Goal: Task Accomplishment & Management: Manage account settings

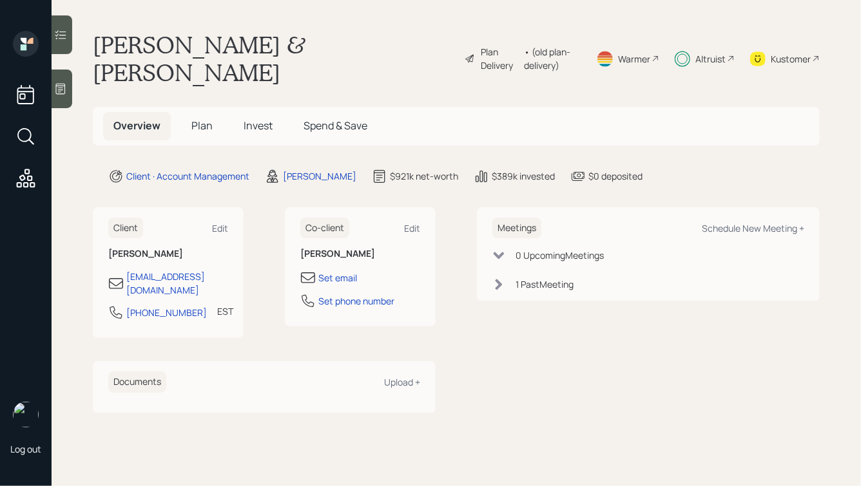
click at [260, 119] on span "Invest" at bounding box center [258, 126] width 29 height 14
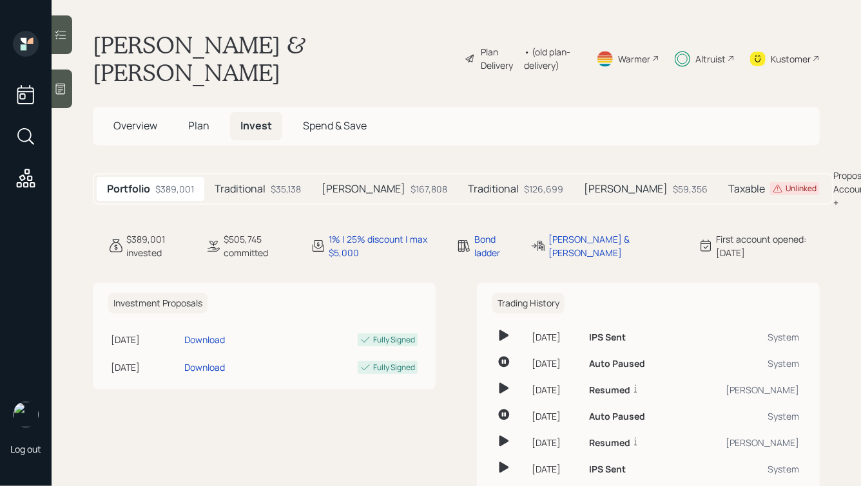
click at [264, 183] on h5 "Traditional" at bounding box center [240, 189] width 51 height 12
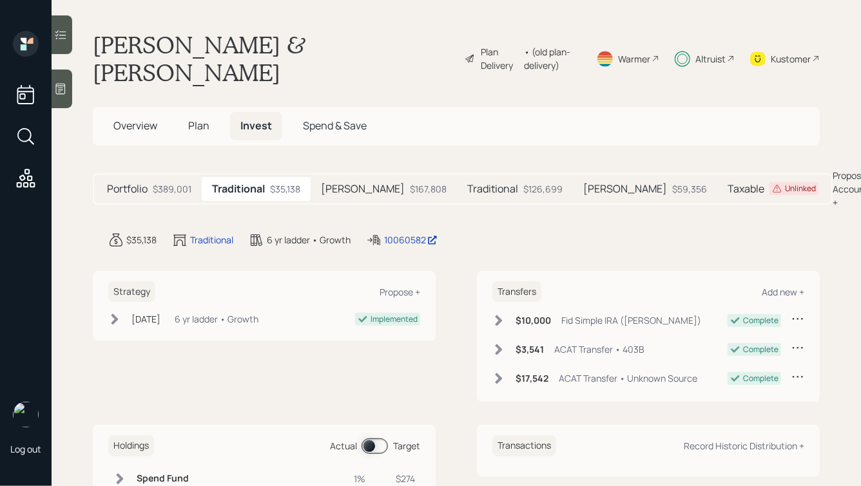
click at [727, 183] on h5 "Taxable" at bounding box center [745, 189] width 37 height 12
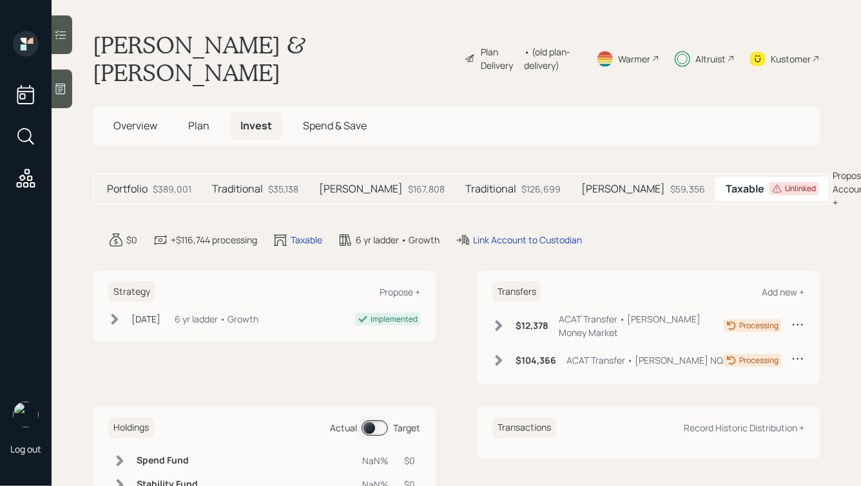
click at [704, 52] on div "Altruist" at bounding box center [710, 59] width 30 height 14
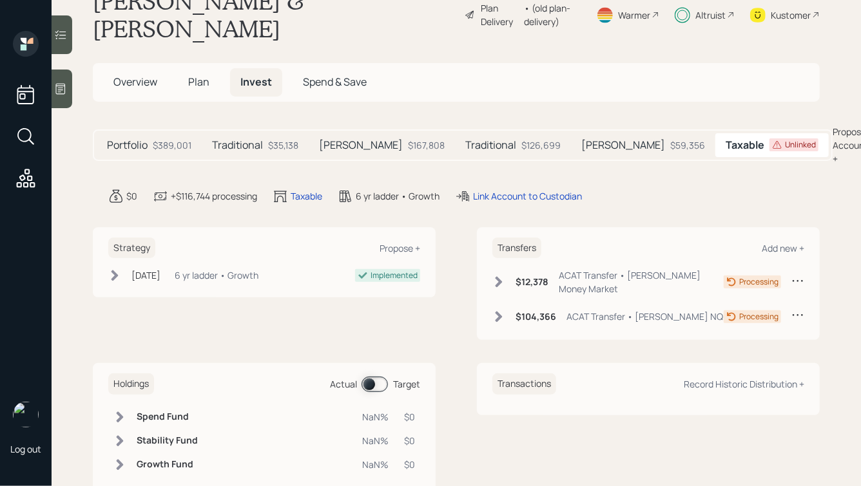
click at [369, 377] on span at bounding box center [374, 384] width 26 height 15
click at [367, 383] on input at bounding box center [364, 385] width 5 height 4
click at [127, 75] on span "Overview" at bounding box center [135, 82] width 44 height 14
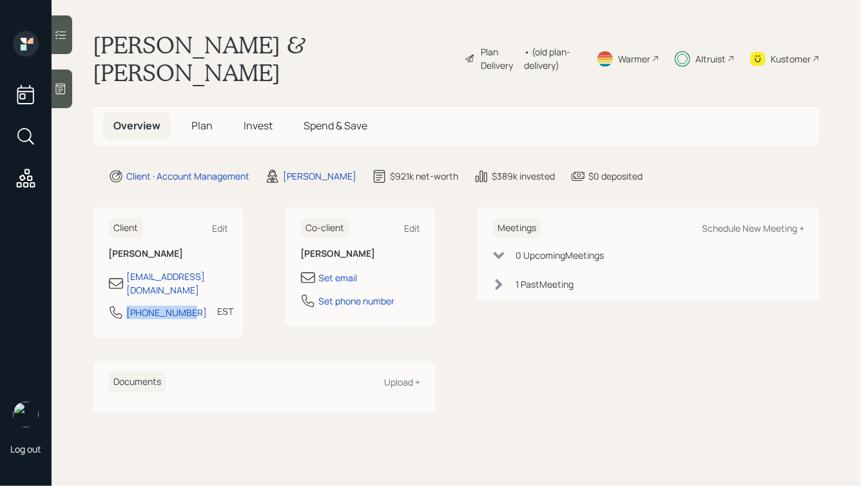
drag, startPoint x: 187, startPoint y: 273, endPoint x: 117, endPoint y: 273, distance: 69.6
click at [117, 305] on div "[PHONE_NUMBER] EST Currently 12:40 PM" at bounding box center [168, 316] width 120 height 23
copy div "[PHONE_NUMBER]"
click at [206, 119] on span "Plan" at bounding box center [201, 126] width 21 height 14
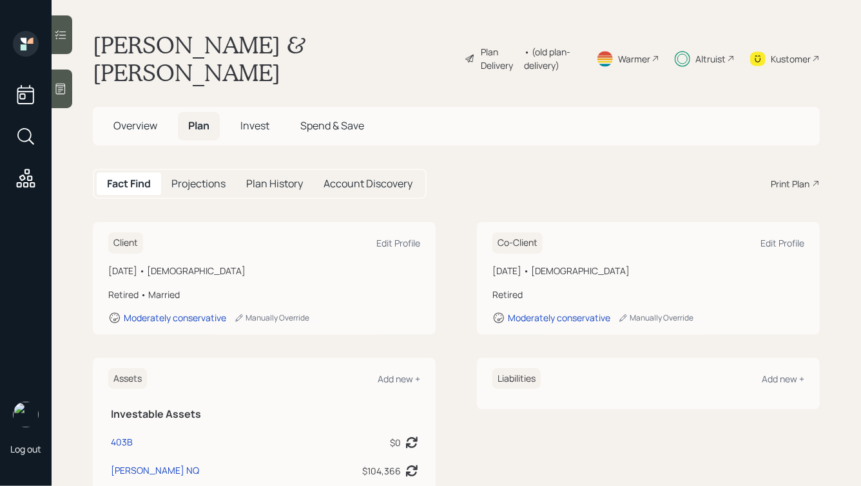
click at [262, 112] on h5 "Invest" at bounding box center [255, 126] width 50 height 28
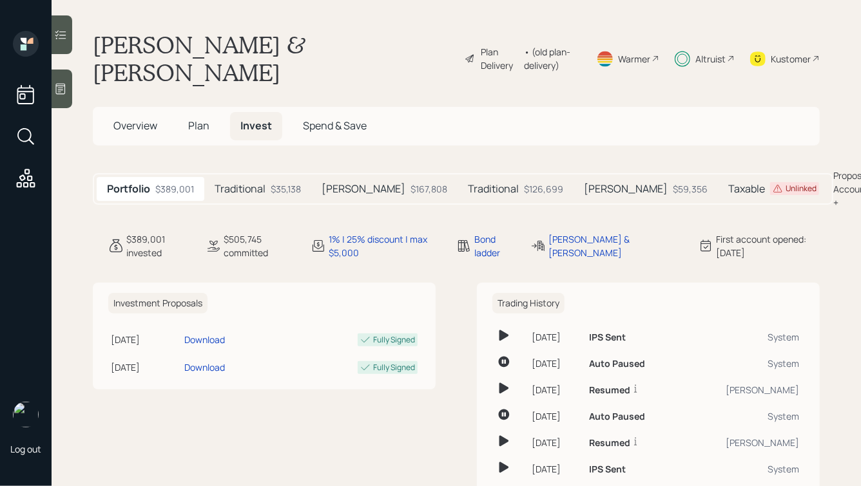
click at [129, 119] on span "Overview" at bounding box center [135, 126] width 44 height 14
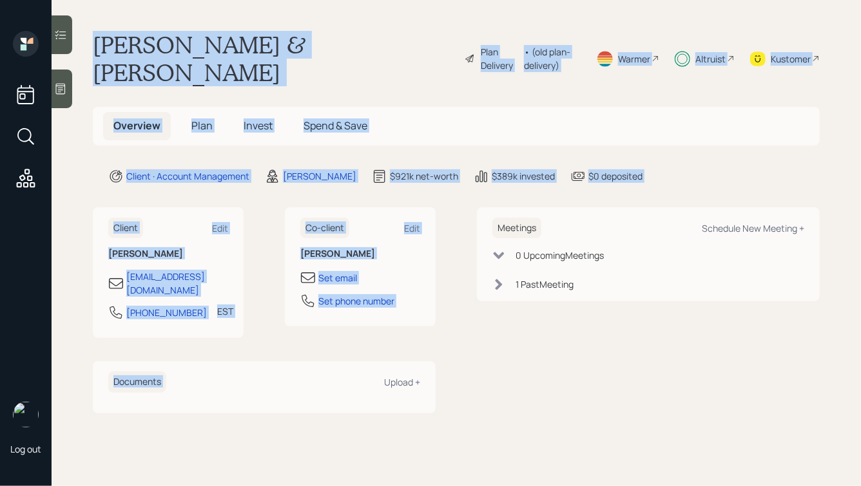
drag, startPoint x: 91, startPoint y: 42, endPoint x: 427, endPoint y: 311, distance: 429.9
click at [427, 311] on main "[PERSON_NAME] & [PERSON_NAME] Plan Delivery • (old plan-delivery) Warmer Altrui…" at bounding box center [456, 243] width 809 height 486
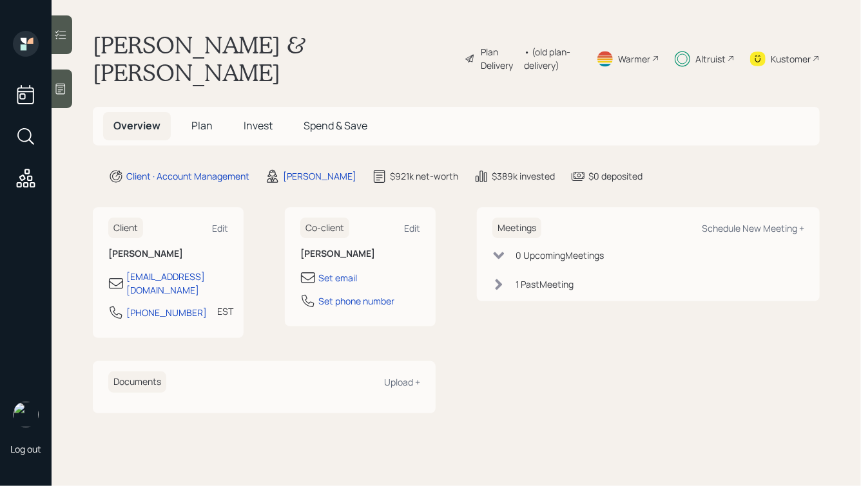
click at [466, 338] on div "Client Edit [PERSON_NAME] [EMAIL_ADDRESS][DOMAIN_NAME] [PHONE_NUMBER] EST Curre…" at bounding box center [456, 310] width 727 height 206
click at [199, 119] on span "Plan" at bounding box center [201, 126] width 21 height 14
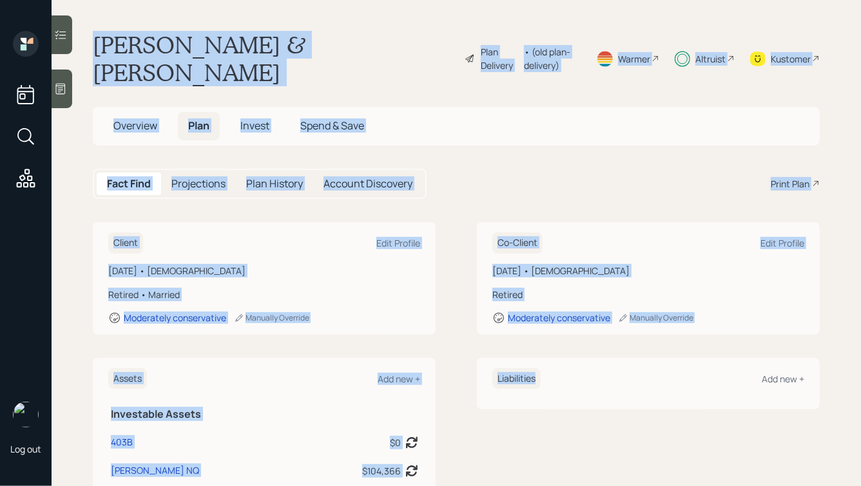
drag, startPoint x: 91, startPoint y: 39, endPoint x: 585, endPoint y: 422, distance: 625.0
click at [585, 422] on main "[PERSON_NAME] & [PERSON_NAME] Plan Delivery • (old plan-delivery) Warmer Altrui…" at bounding box center [456, 243] width 809 height 486
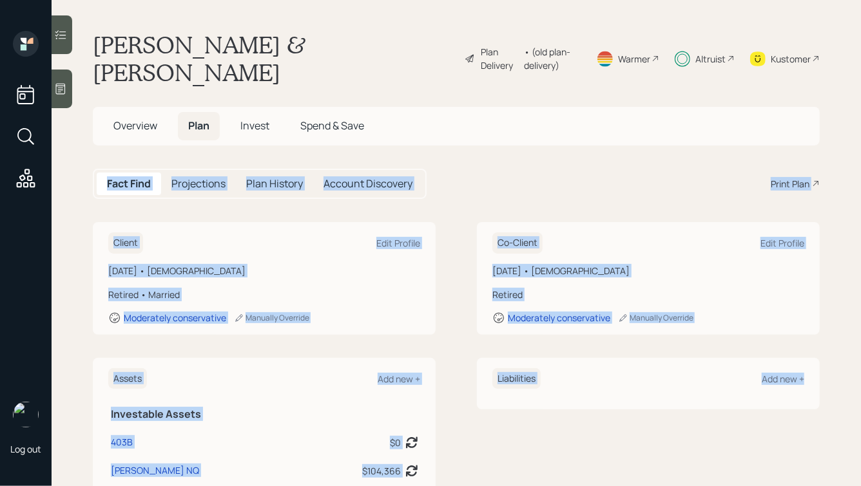
drag, startPoint x: 834, startPoint y: 392, endPoint x: 544, endPoint y: 107, distance: 407.4
click at [544, 107] on main "[PERSON_NAME] & [PERSON_NAME] Plan Delivery • (old plan-delivery) Warmer Altrui…" at bounding box center [456, 243] width 809 height 486
click at [491, 140] on main "[PERSON_NAME] & [PERSON_NAME] Plan Delivery • (old plan-delivery) Warmer Altrui…" at bounding box center [456, 243] width 809 height 486
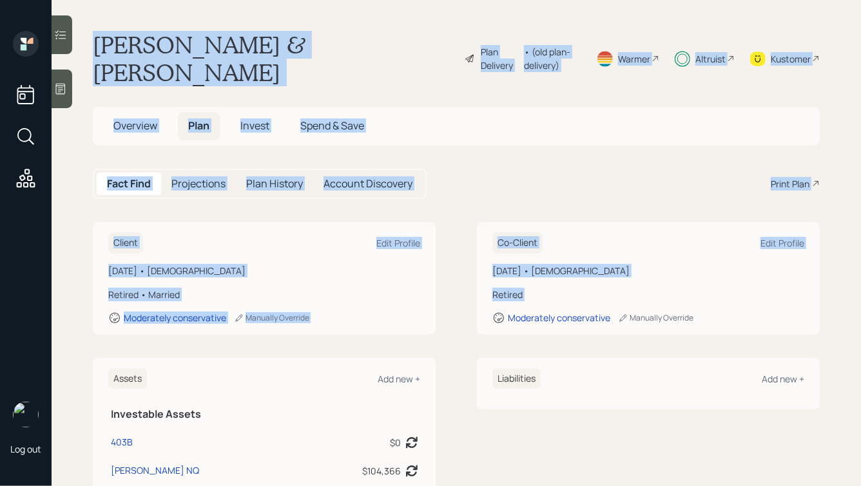
drag, startPoint x: 91, startPoint y: 41, endPoint x: 555, endPoint y: 282, distance: 522.5
click at [555, 282] on main "[PERSON_NAME] & [PERSON_NAME] Plan Delivery • (old plan-delivery) Warmer Altrui…" at bounding box center [456, 243] width 809 height 486
click at [472, 169] on div "Fact Find Projections Plan History Account Discovery Print Plan" at bounding box center [456, 184] width 727 height 30
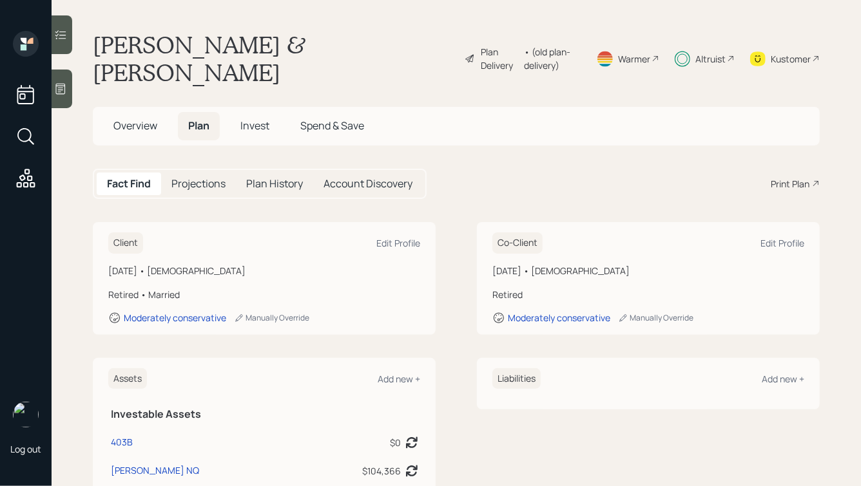
click at [481, 45] on div "Plan Delivery" at bounding box center [499, 58] width 37 height 27
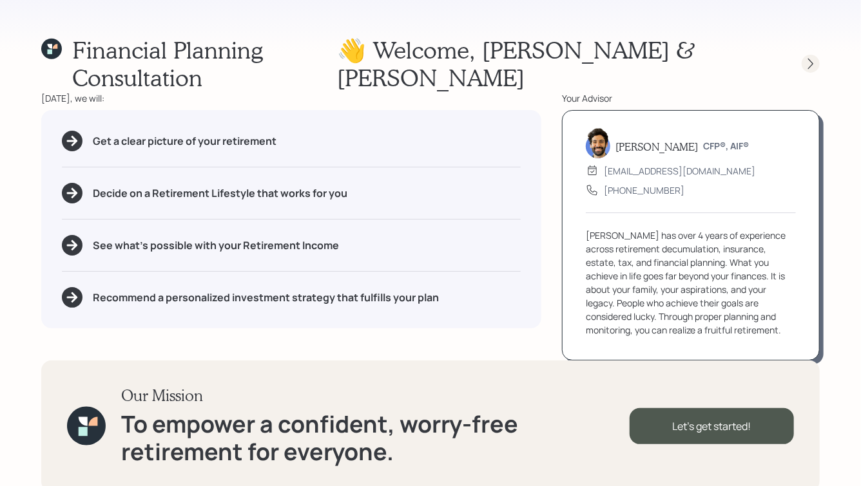
click at [813, 57] on icon at bounding box center [810, 63] width 13 height 13
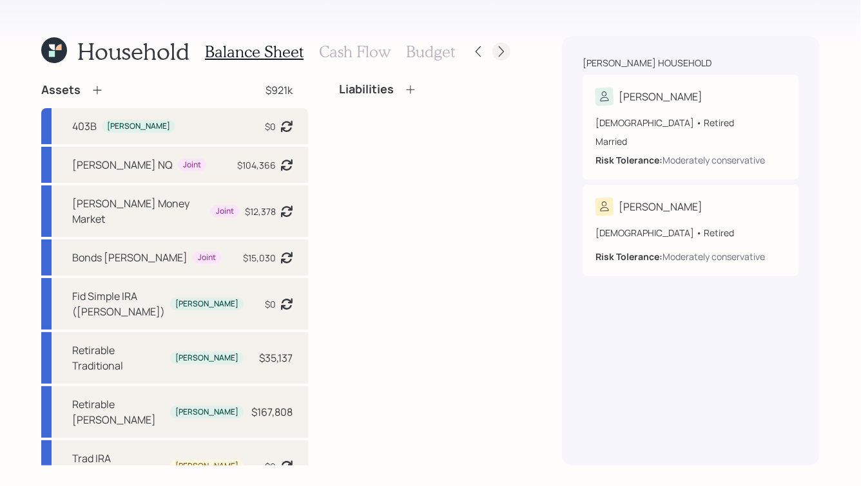
click at [503, 52] on icon at bounding box center [501, 51] width 5 height 11
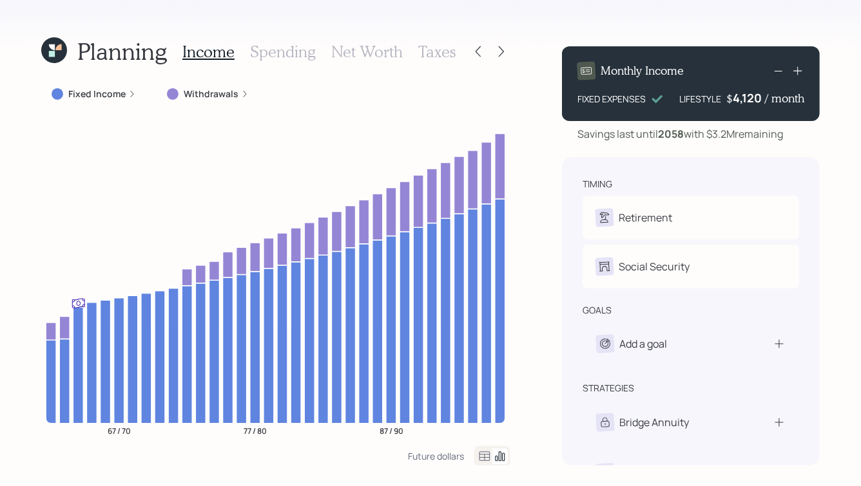
click at [57, 51] on icon at bounding box center [54, 50] width 26 height 26
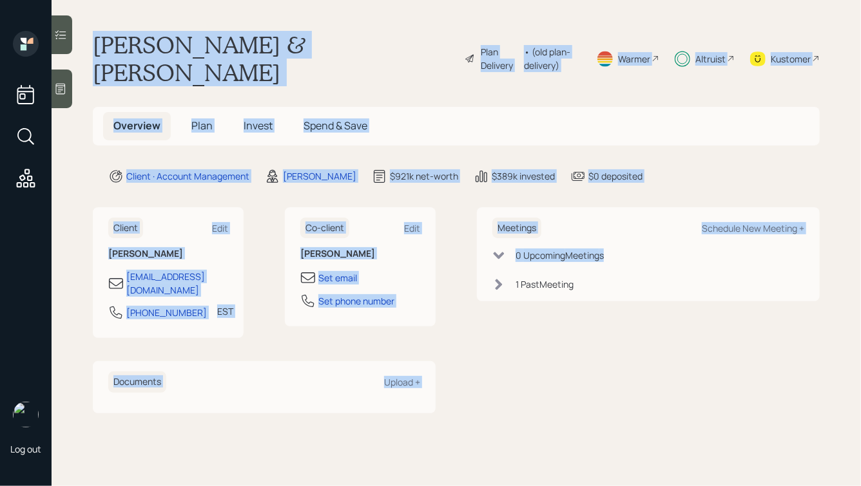
drag, startPoint x: 91, startPoint y: 40, endPoint x: 472, endPoint y: 338, distance: 483.4
click at [472, 338] on main "[PERSON_NAME] & [PERSON_NAME] Plan Delivery • (old plan-delivery) Warmer Altrui…" at bounding box center [456, 243] width 809 height 486
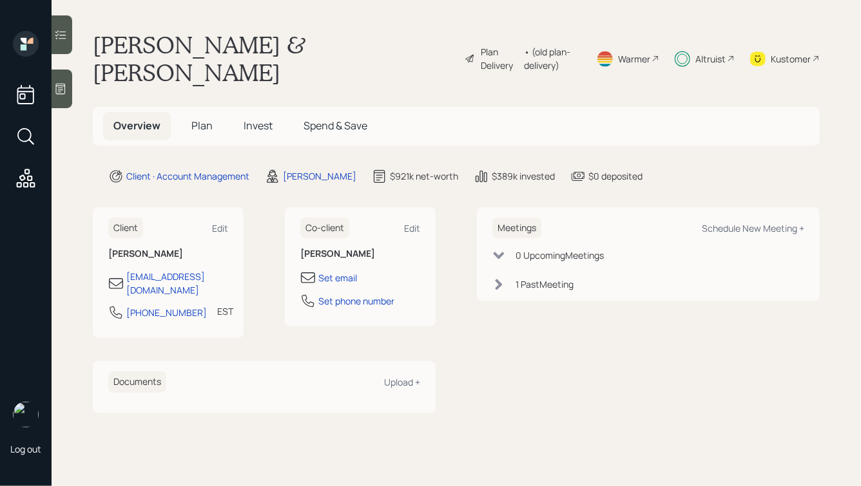
click at [472, 338] on div "Client Edit [PERSON_NAME] [EMAIL_ADDRESS][DOMAIN_NAME] [PHONE_NUMBER] EST Curre…" at bounding box center [456, 310] width 727 height 206
drag, startPoint x: 519, startPoint y: 361, endPoint x: 198, endPoint y: 41, distance: 453.4
click at [199, 47] on main "[PERSON_NAME] & [PERSON_NAME] Plan Delivery • (old plan-delivery) Warmer Altrui…" at bounding box center [456, 243] width 809 height 486
click at [198, 41] on h1 "[PERSON_NAME] & [PERSON_NAME]" at bounding box center [273, 58] width 361 height 55
click at [192, 119] on span "Plan" at bounding box center [201, 126] width 21 height 14
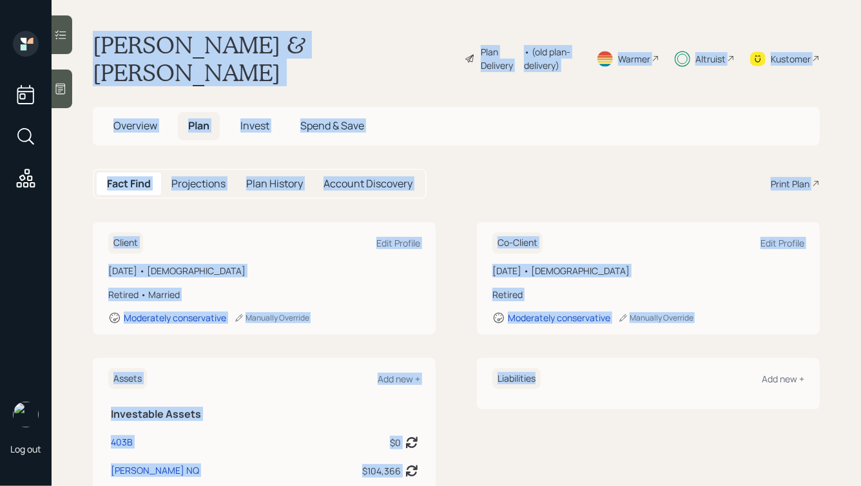
drag, startPoint x: 90, startPoint y: 39, endPoint x: 609, endPoint y: 423, distance: 646.3
click at [609, 423] on main "[PERSON_NAME] & [PERSON_NAME] Plan Delivery • (old plan-delivery) Warmer Altrui…" at bounding box center [456, 243] width 809 height 486
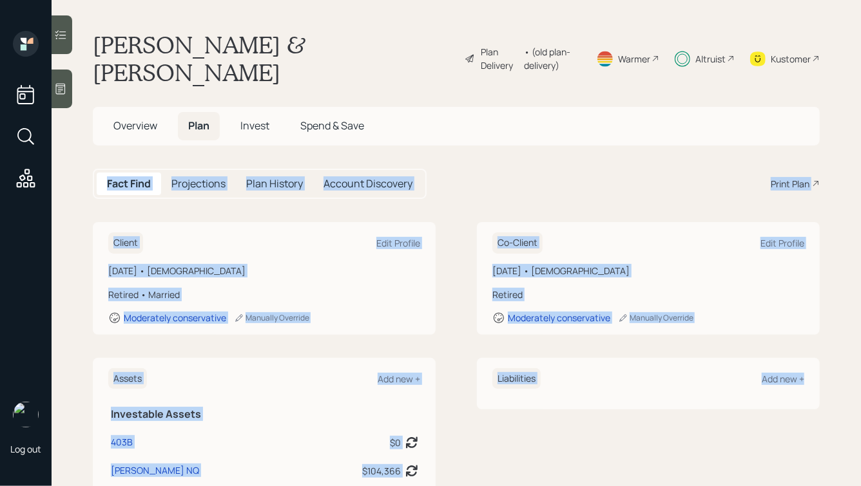
drag, startPoint x: 831, startPoint y: 374, endPoint x: 509, endPoint y: 109, distance: 417.5
click at [509, 109] on main "[PERSON_NAME] & [PERSON_NAME] Plan Delivery • (old plan-delivery) Warmer Altrui…" at bounding box center [456, 243] width 809 height 486
click at [470, 169] on div "Fact Find Projections Plan History Account Discovery Print Plan" at bounding box center [456, 184] width 727 height 30
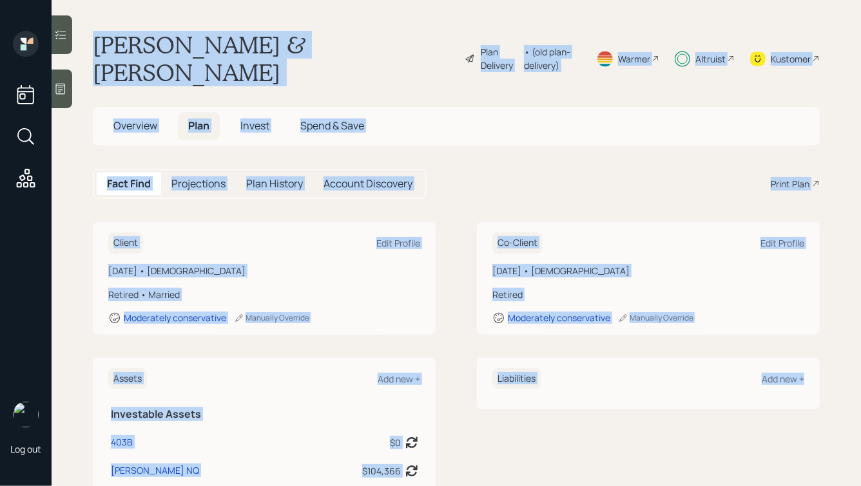
drag, startPoint x: 91, startPoint y: 34, endPoint x: 805, endPoint y: 395, distance: 799.7
click at [805, 395] on main "[PERSON_NAME] & [PERSON_NAME] Plan Delivery • (old plan-delivery) Warmer Altrui…" at bounding box center [456, 243] width 809 height 486
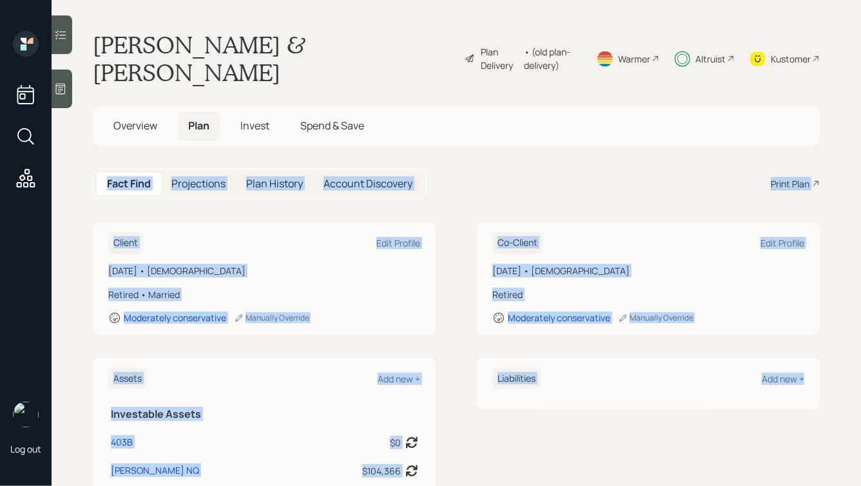
drag, startPoint x: 839, startPoint y: 382, endPoint x: 512, endPoint y: 96, distance: 434.3
click at [512, 96] on main "[PERSON_NAME] & [PERSON_NAME] Plan Delivery • (old plan-delivery) Warmer Altrui…" at bounding box center [456, 243] width 809 height 486
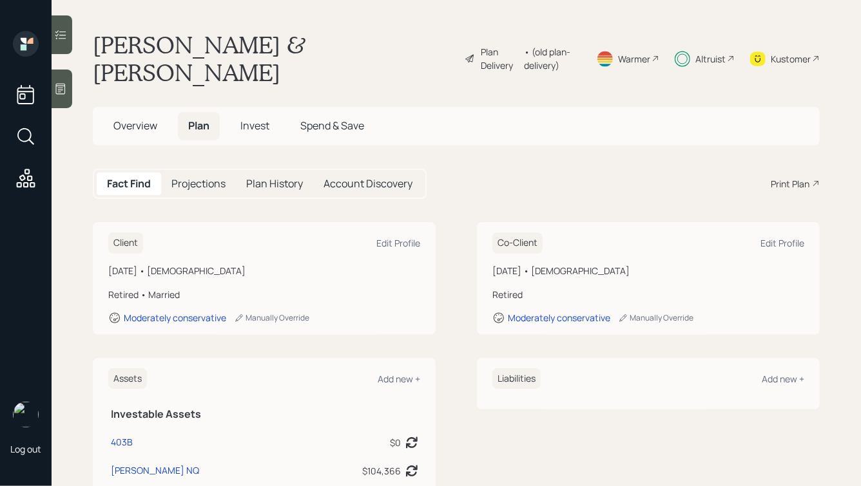
click at [151, 28] on main "[PERSON_NAME] & [PERSON_NAME] Plan Delivery • (old plan-delivery) Warmer Altrui…" at bounding box center [456, 243] width 809 height 486
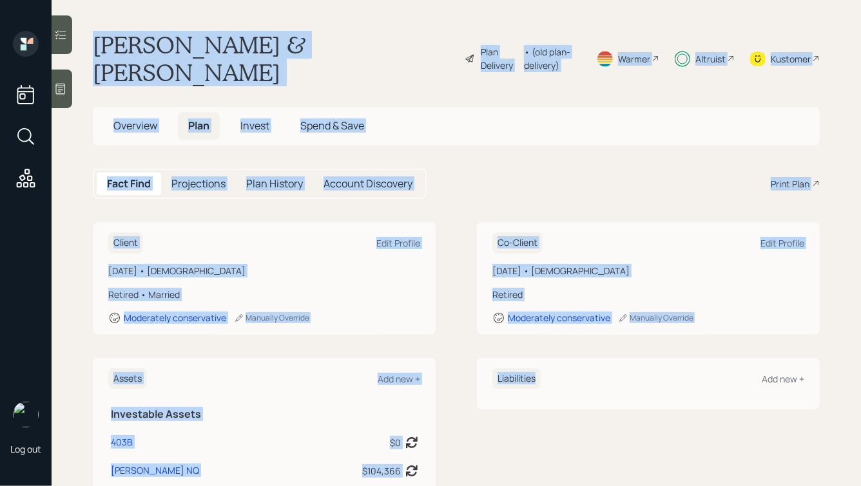
drag, startPoint x: 89, startPoint y: 38, endPoint x: 646, endPoint y: 383, distance: 655.4
click at [646, 383] on main "[PERSON_NAME] & [PERSON_NAME] Plan Delivery • (old plan-delivery) Warmer Altrui…" at bounding box center [456, 243] width 809 height 486
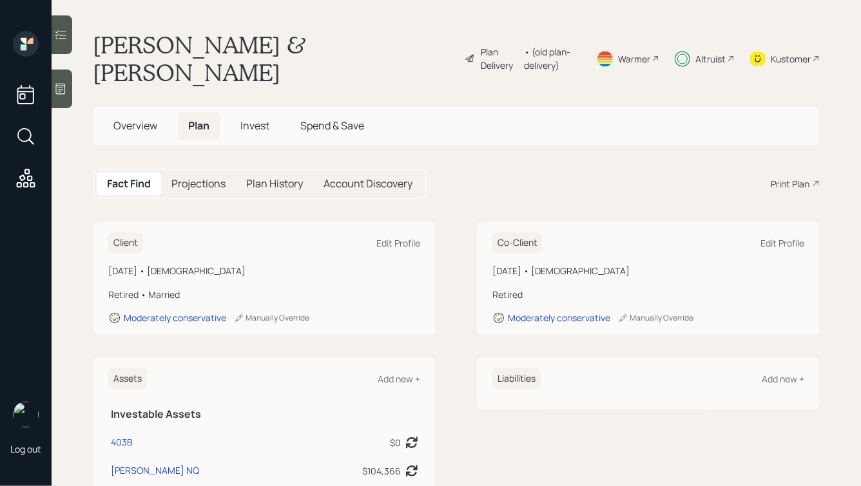
click at [149, 119] on span "Overview" at bounding box center [135, 126] width 44 height 14
